Goal: Check status: Check status

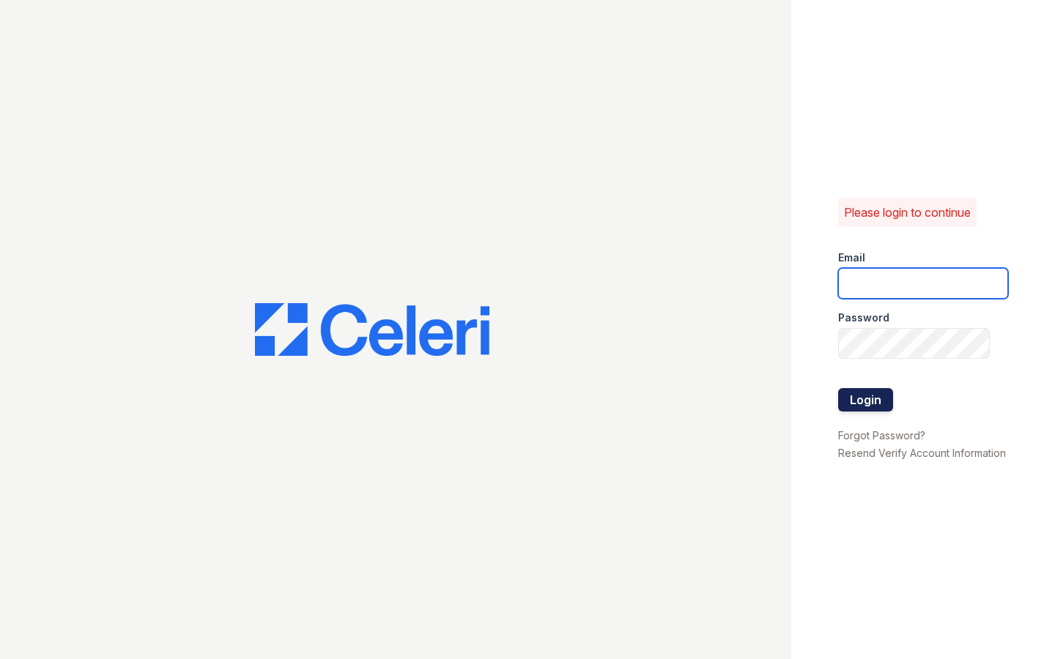
type input "shiv@auranewyork.com"
click at [858, 407] on button "Login" at bounding box center [865, 399] width 55 height 23
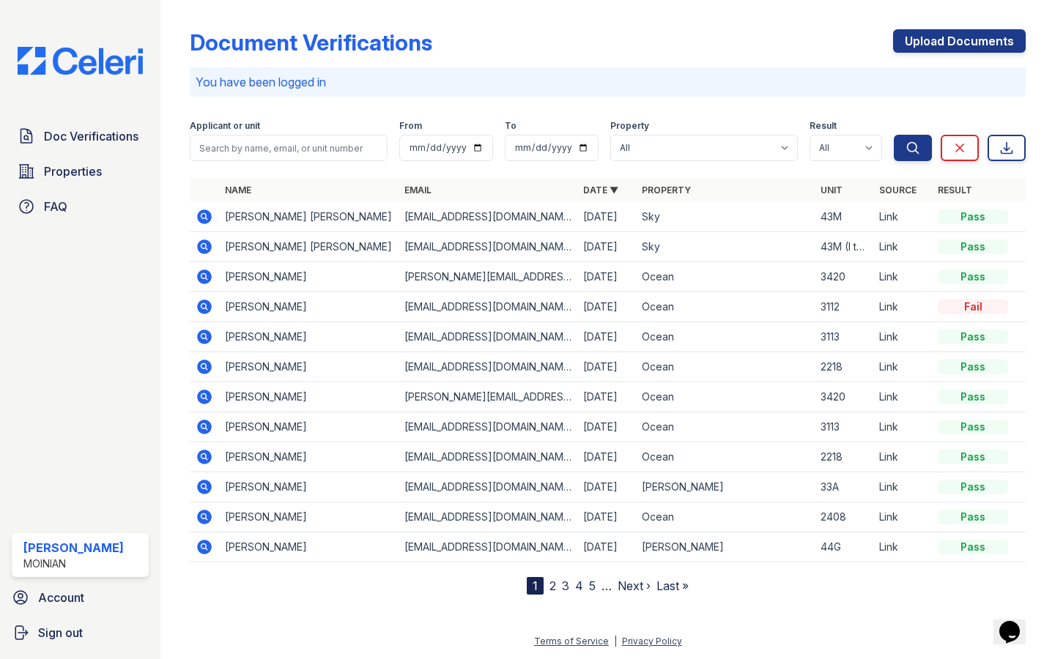
click at [201, 304] on icon at bounding box center [205, 307] width 15 height 15
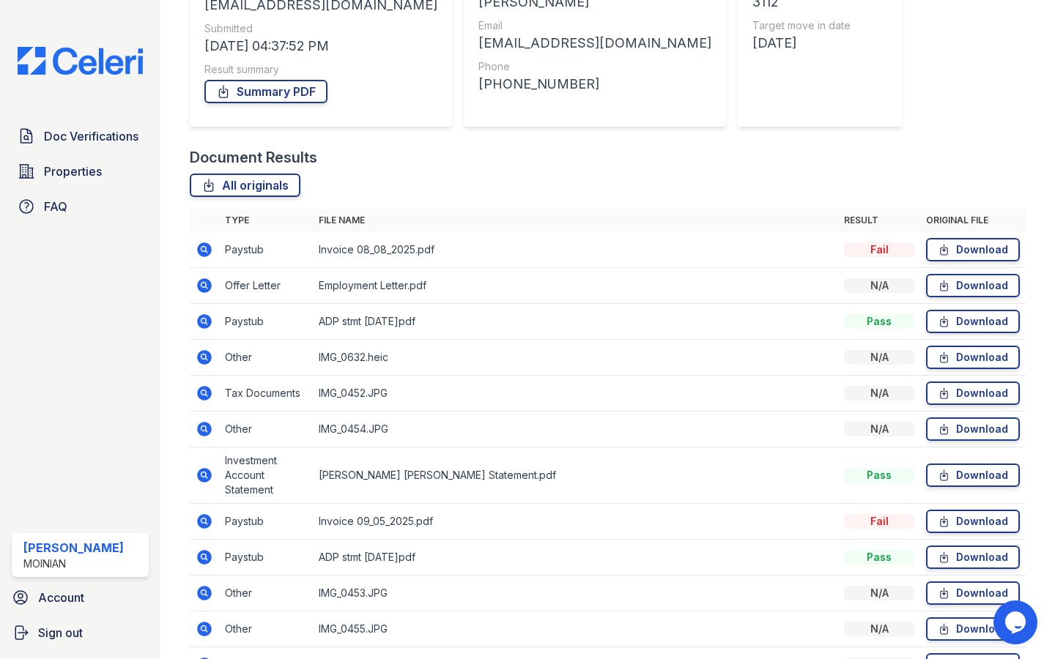
scroll to position [214, 0]
click at [651, 241] on td "Invoice 08_08_2025.pdf" at bounding box center [575, 250] width 525 height 36
click at [366, 247] on td "Invoice 08_08_2025.pdf" at bounding box center [575, 250] width 525 height 36
click at [204, 248] on icon at bounding box center [204, 248] width 4 height 4
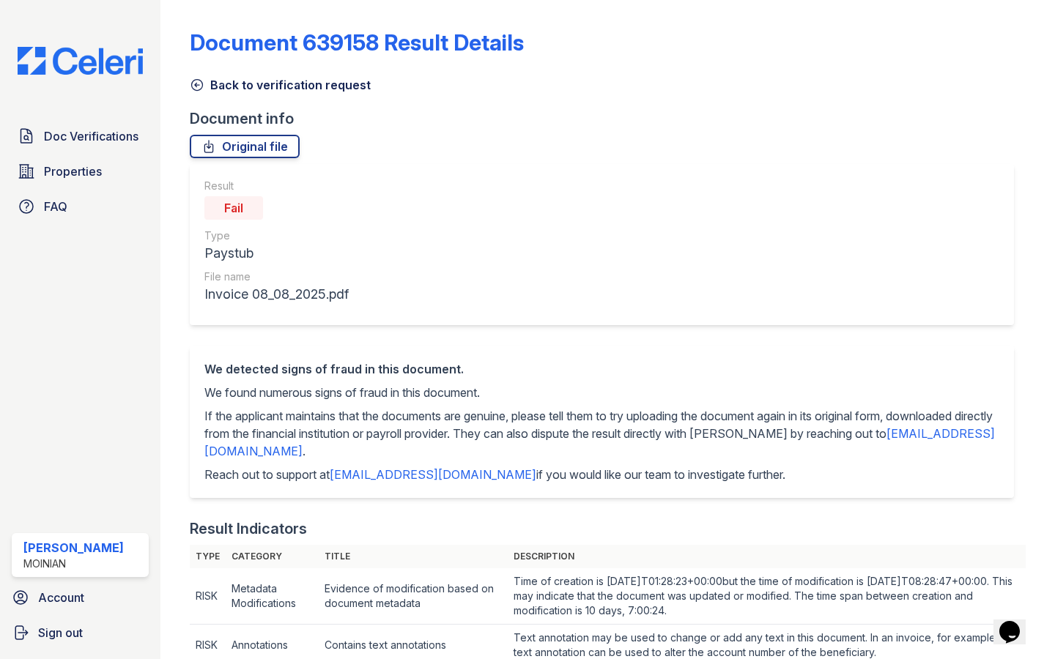
click at [204, 84] on icon at bounding box center [197, 85] width 15 height 15
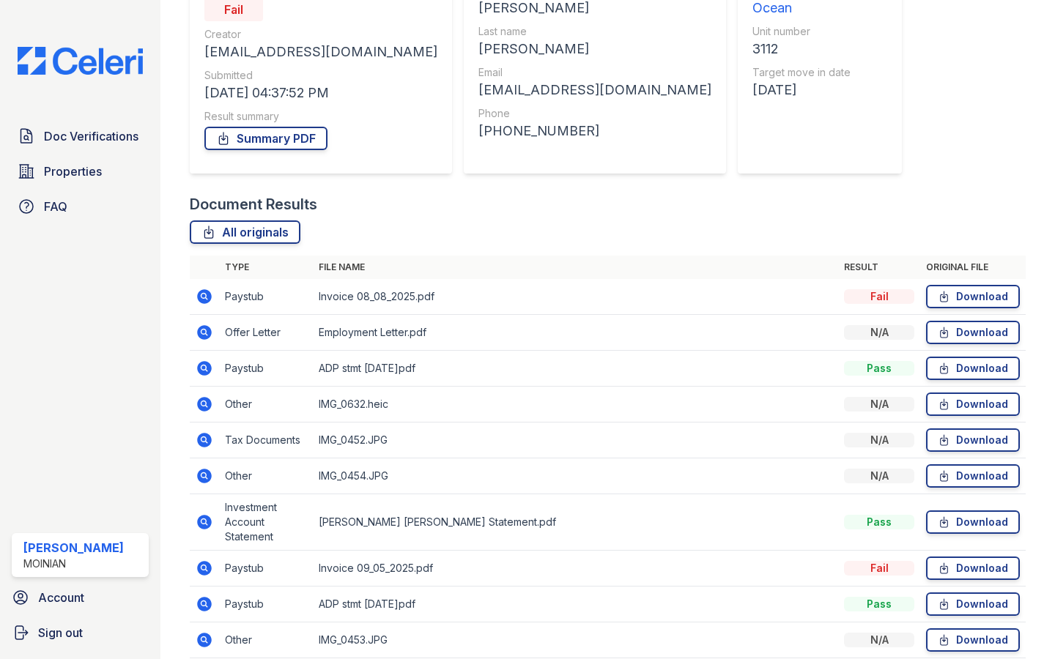
scroll to position [172, 0]
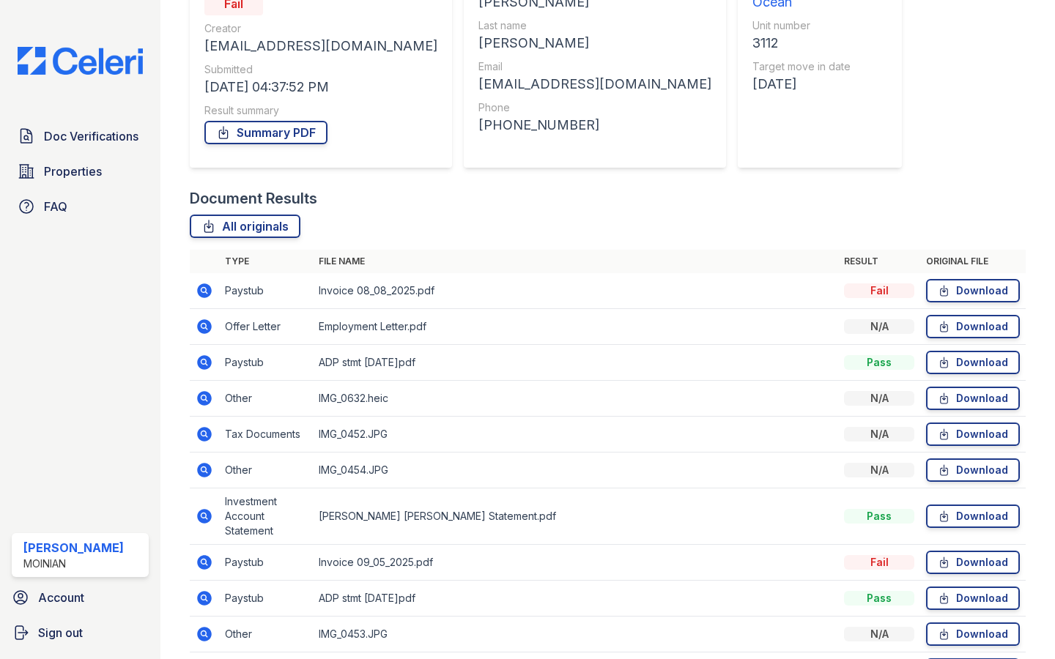
click at [201, 325] on icon at bounding box center [205, 327] width 18 height 18
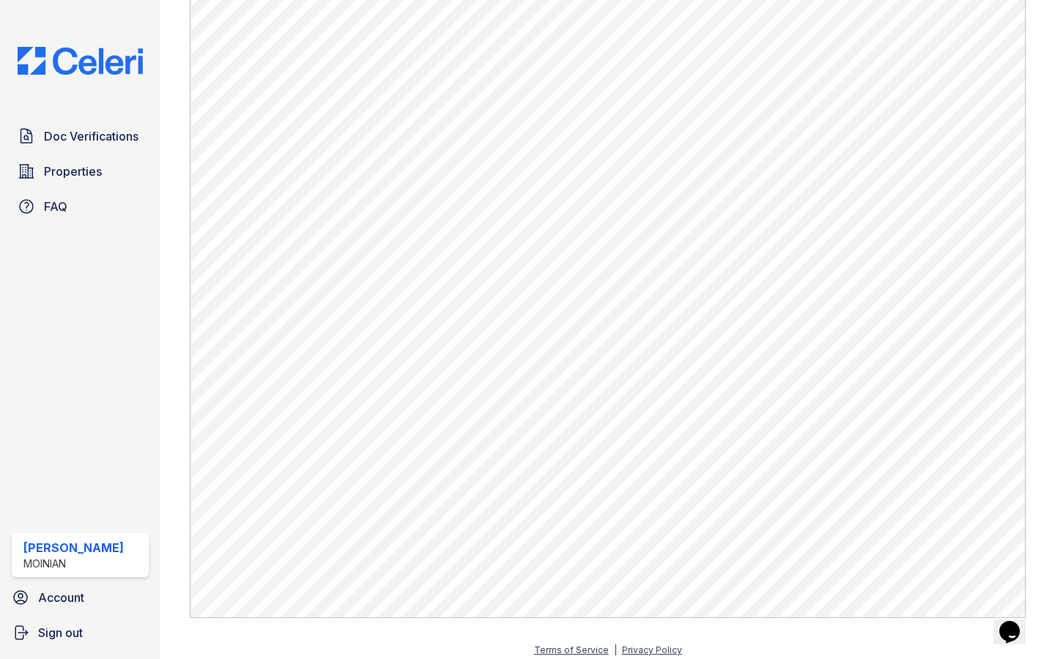
scroll to position [548, 0]
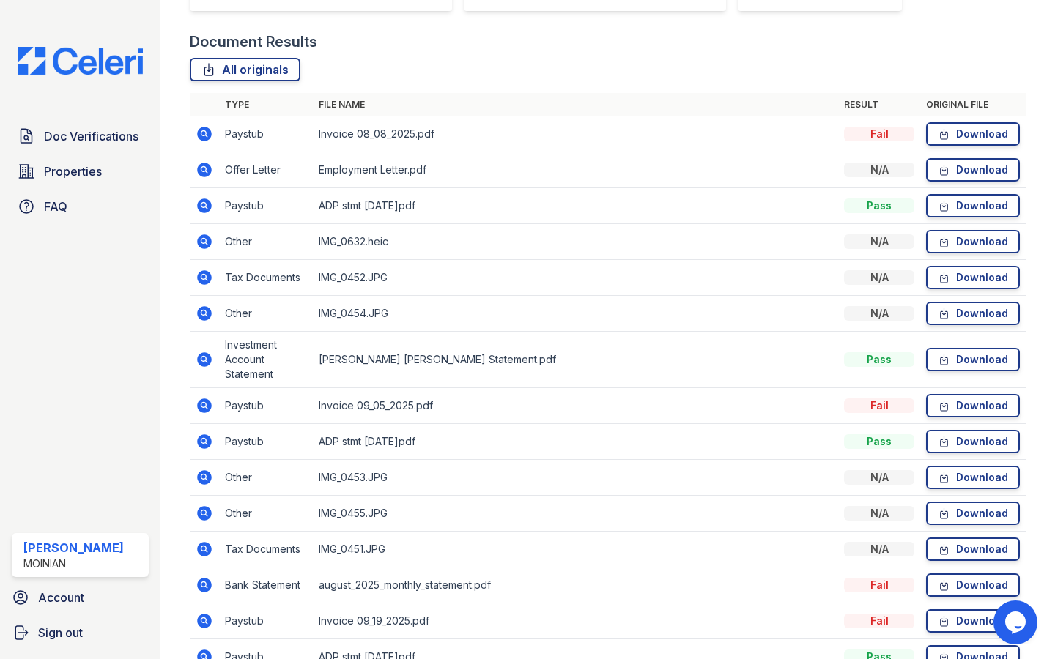
scroll to position [390, 0]
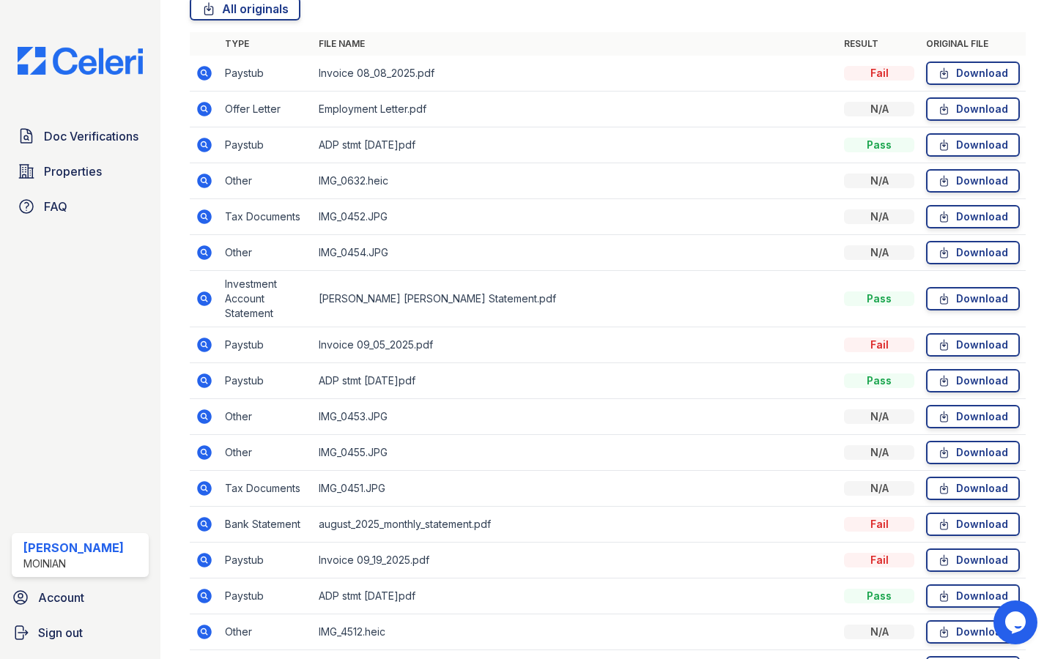
click at [212, 382] on icon at bounding box center [205, 381] width 18 height 18
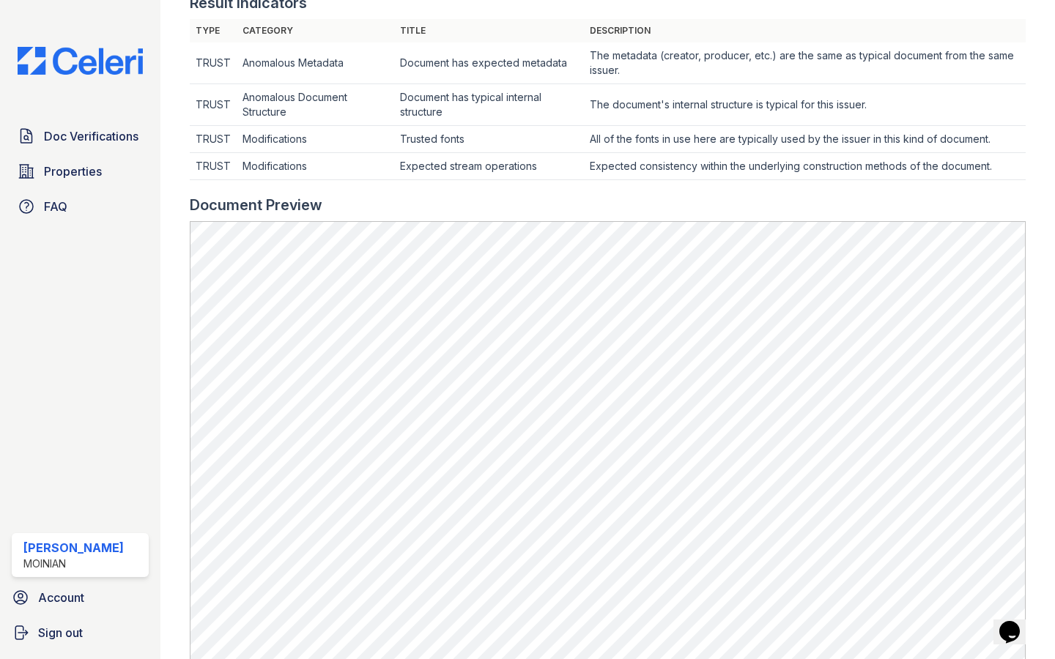
scroll to position [462, 0]
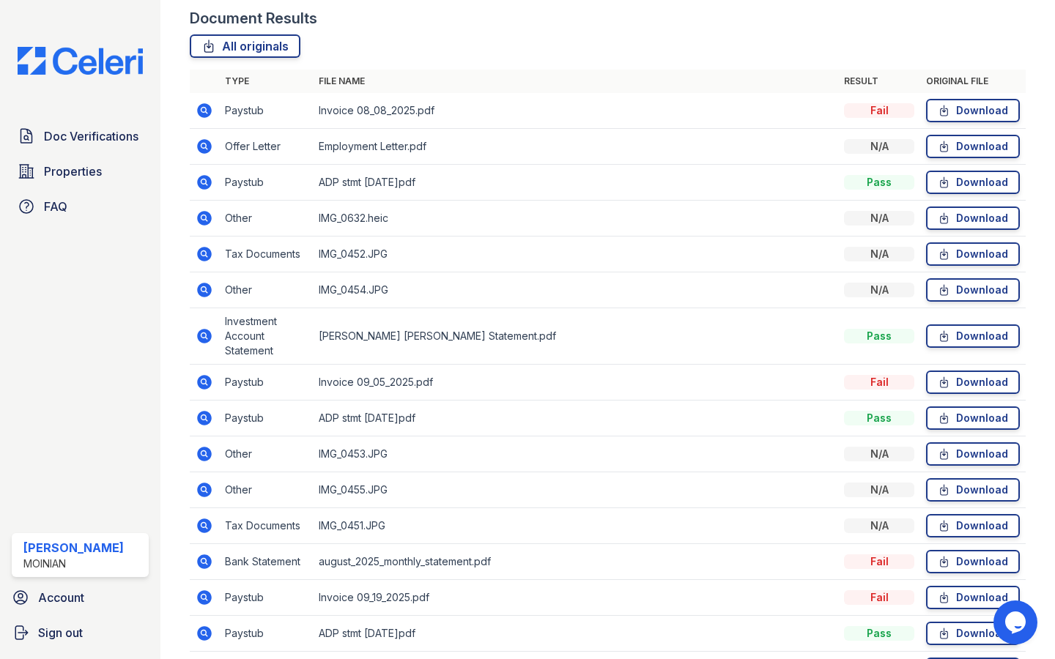
scroll to position [352, 0]
click at [205, 336] on icon at bounding box center [205, 337] width 18 height 18
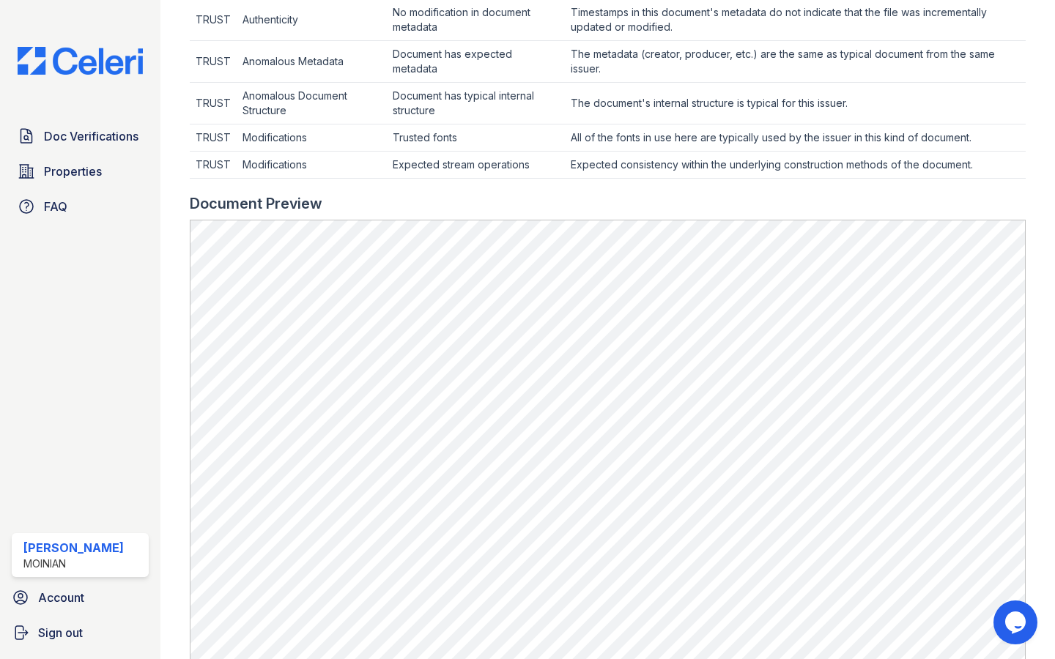
scroll to position [607, 0]
